Goal: Task Accomplishment & Management: Use online tool/utility

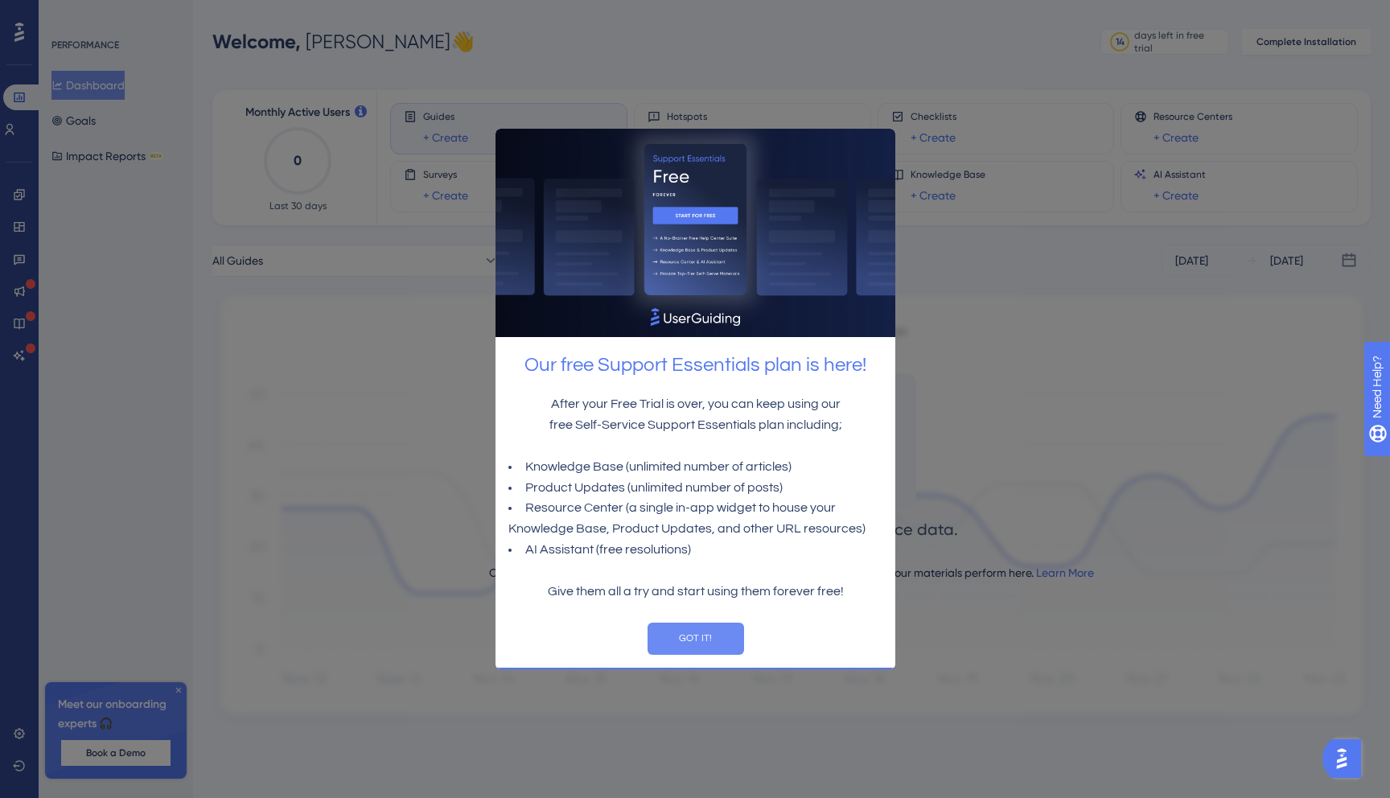
click at [687, 631] on button "GOT IT!" at bounding box center [695, 638] width 97 height 32
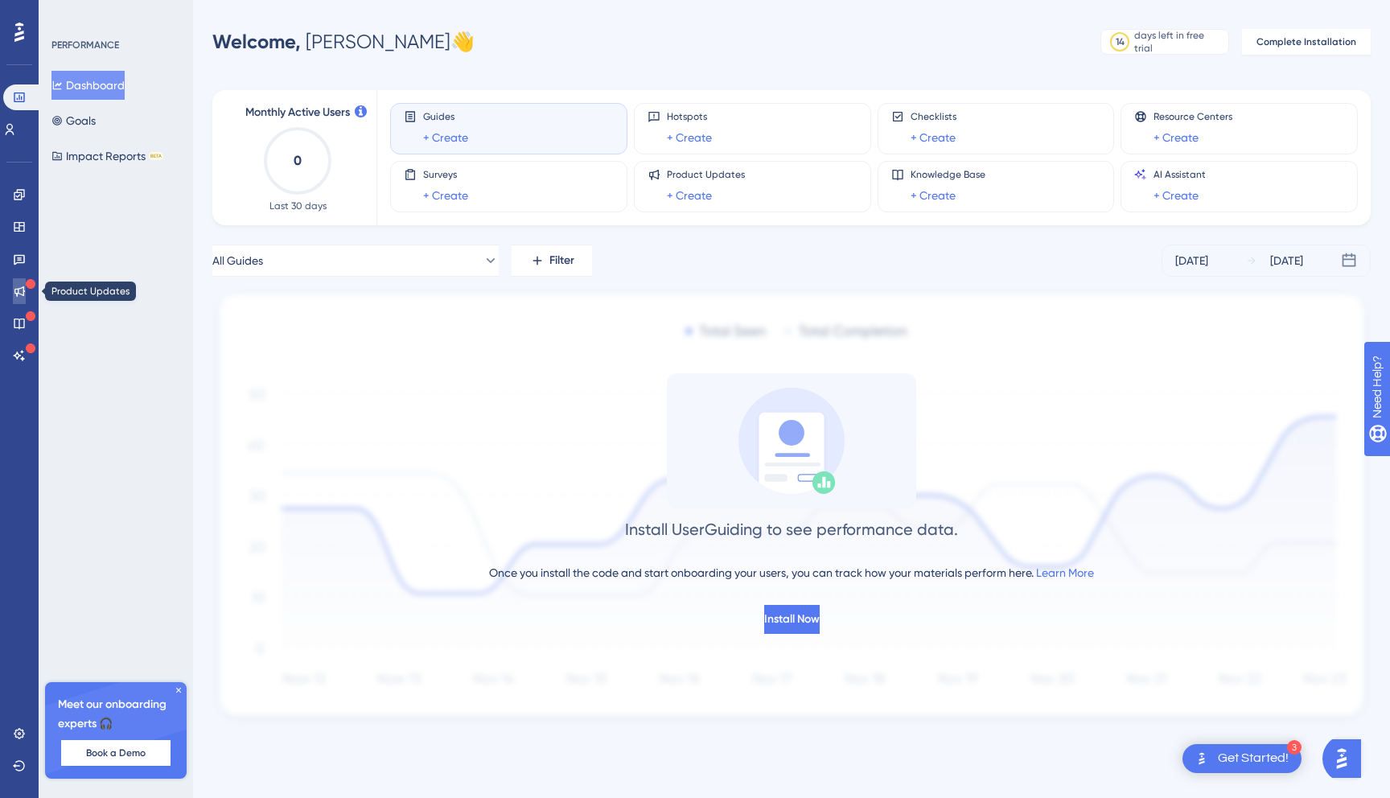
click at [20, 286] on icon at bounding box center [19, 291] width 13 height 13
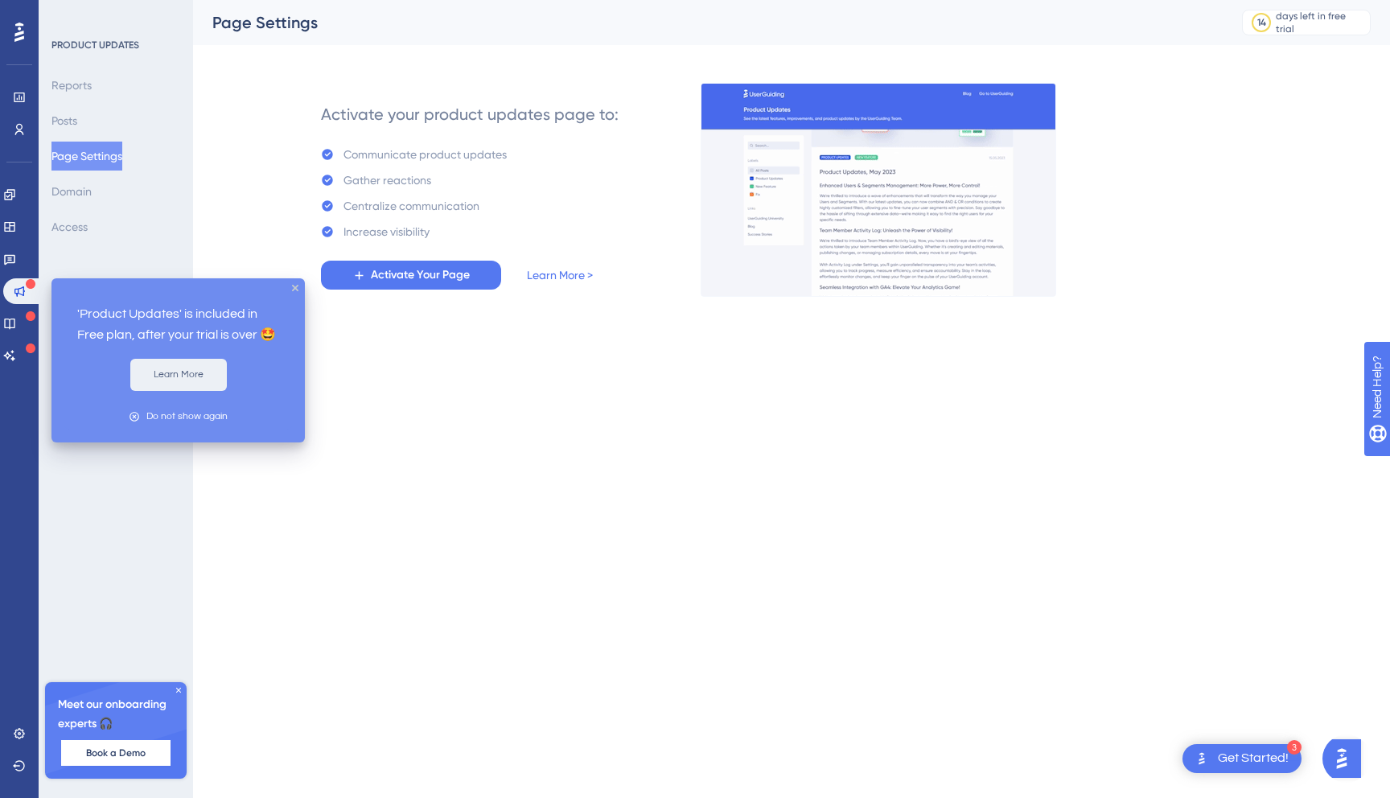
click at [175, 371] on button "Learn More" at bounding box center [178, 375] width 97 height 32
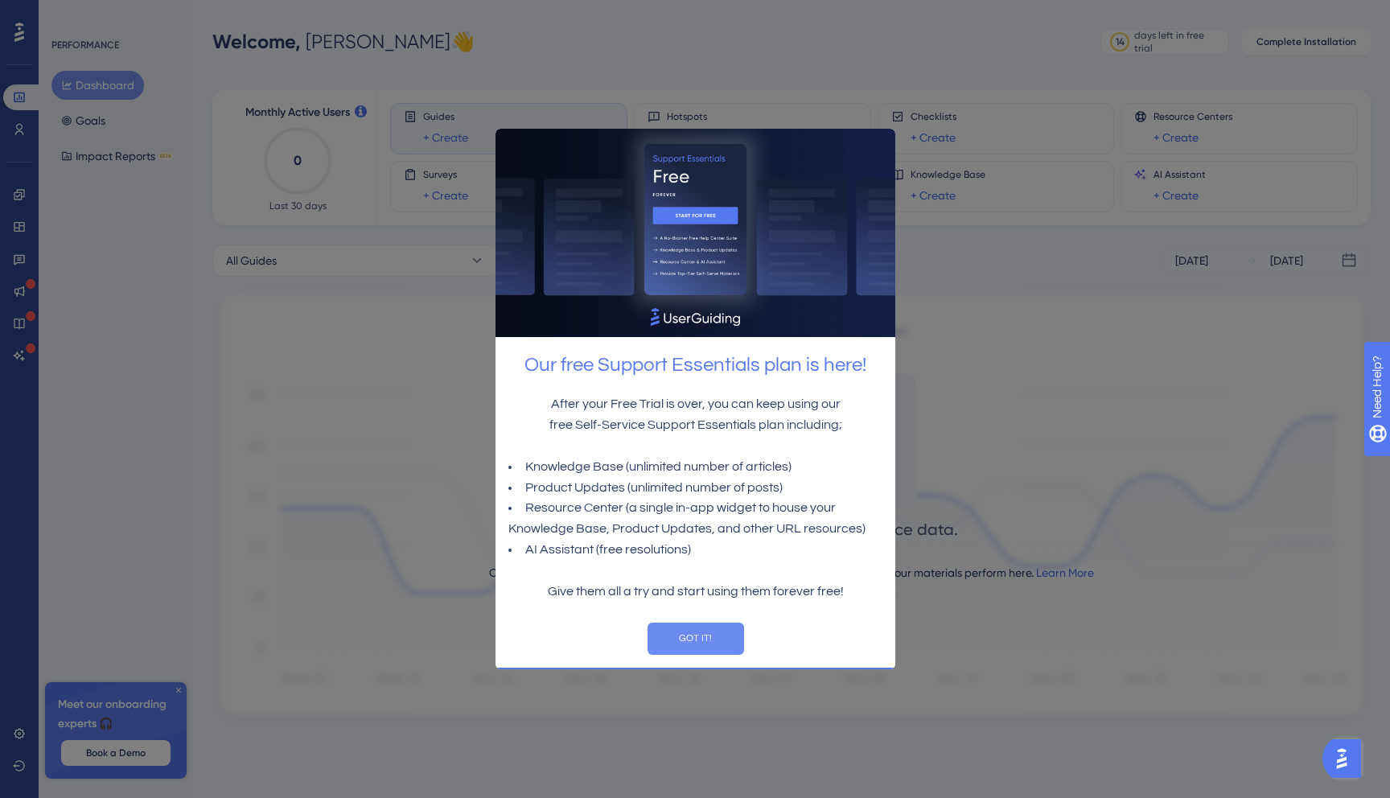
click at [680, 638] on button "GOT IT!" at bounding box center [695, 638] width 97 height 32
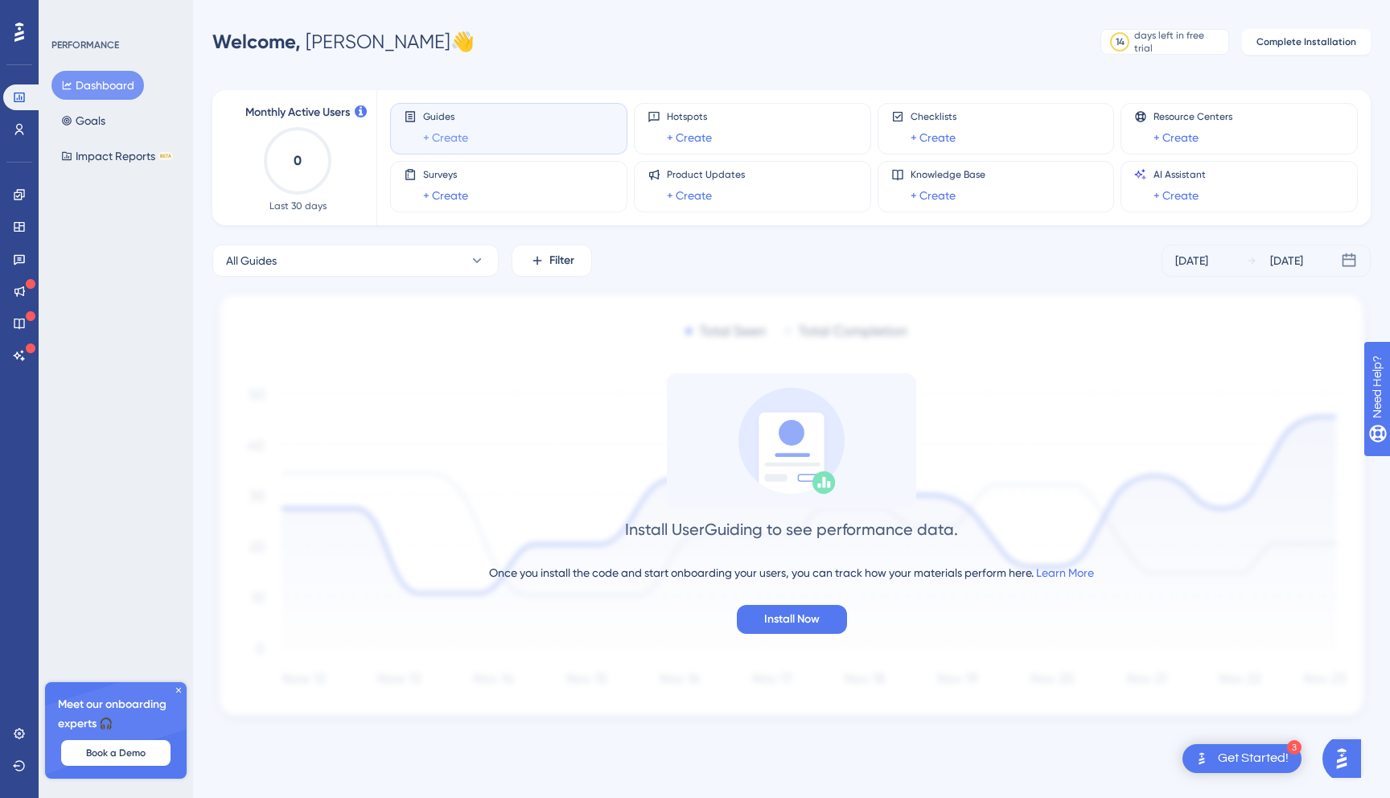
click at [437, 138] on link "+ Create" at bounding box center [445, 137] width 45 height 19
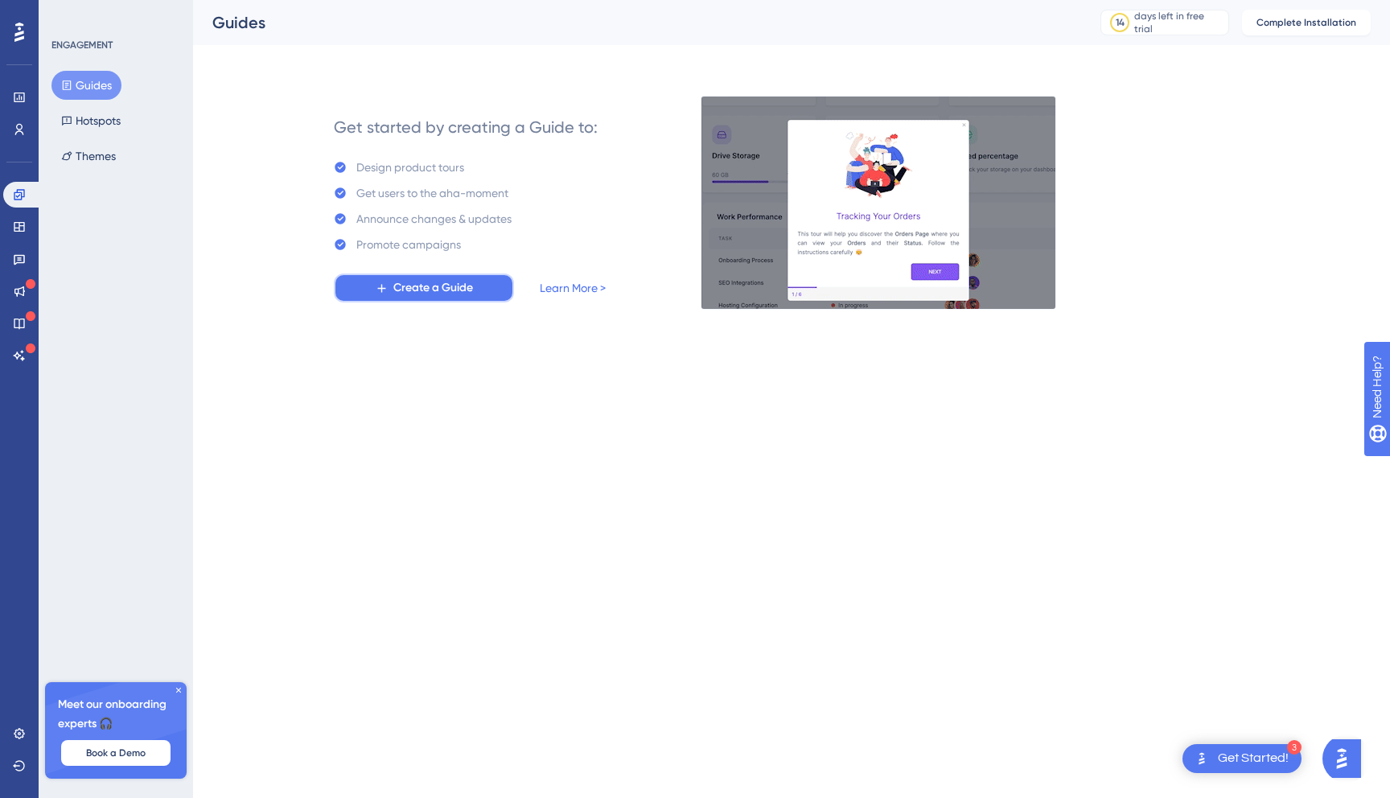
click at [439, 290] on span "Create a Guide" at bounding box center [433, 287] width 80 height 19
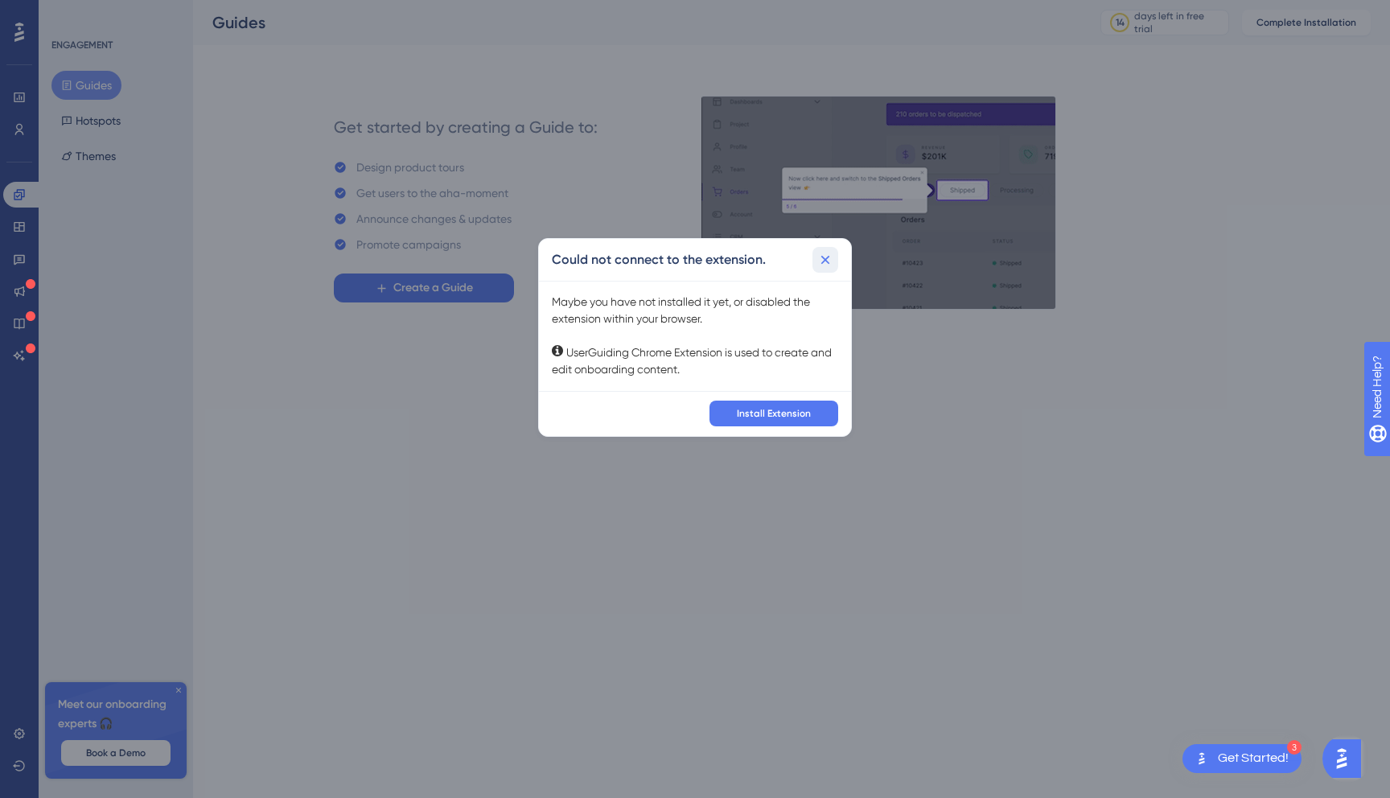
click at [819, 265] on icon at bounding box center [825, 260] width 16 height 16
